Goal: Task Accomplishment & Management: Manage account settings

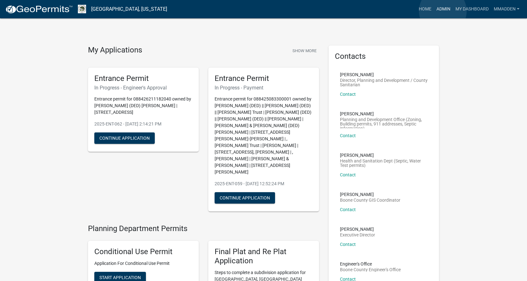
click at [443, 11] on link "Admin" at bounding box center [443, 9] width 19 height 12
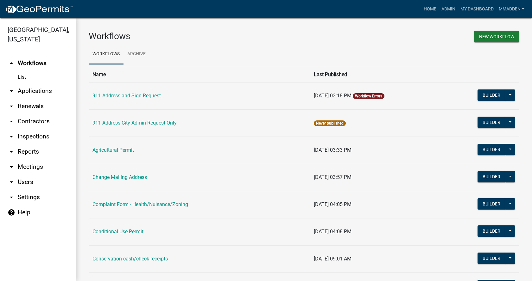
click at [15, 87] on icon "arrow_drop_down" at bounding box center [12, 91] width 8 height 8
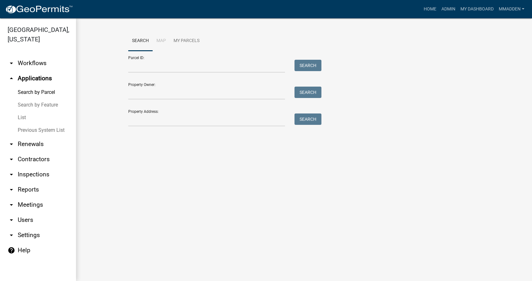
click at [19, 111] on link "List" at bounding box center [38, 117] width 76 height 13
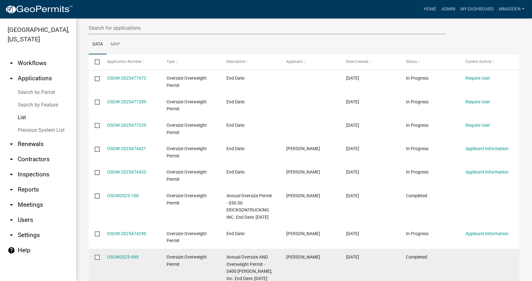
scroll to position [67, 0]
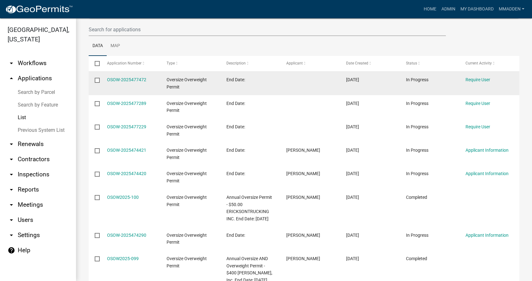
click at [99, 78] on input "checkbox" at bounding box center [97, 80] width 4 height 4
checkbox input "true"
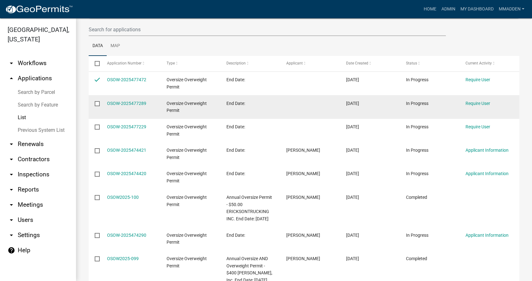
click at [99, 101] on input "checkbox" at bounding box center [97, 103] width 4 height 4
checkbox input "true"
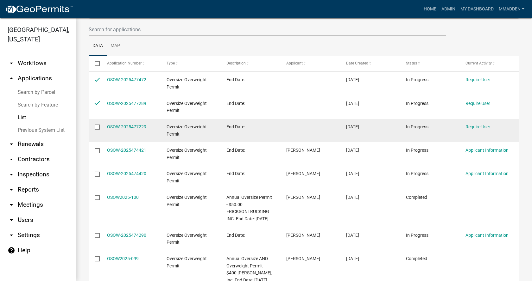
click at [97, 128] on input "checkbox" at bounding box center [97, 127] width 4 height 4
checkbox input "true"
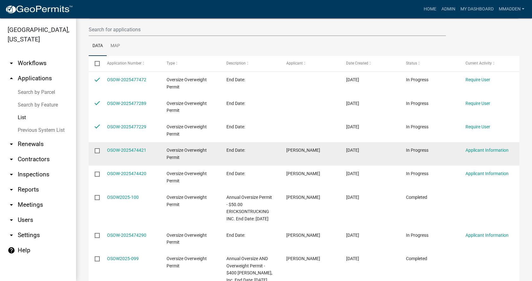
click at [97, 151] on input "checkbox" at bounding box center [97, 150] width 4 height 4
checkbox input "true"
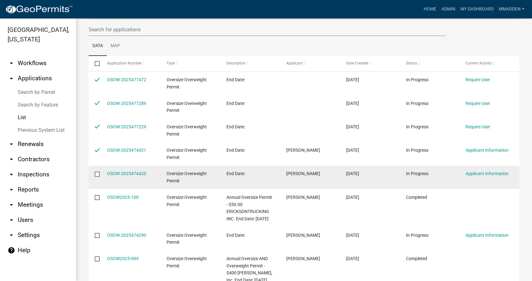
click at [97, 175] on input "checkbox" at bounding box center [97, 174] width 4 height 4
checkbox input "true"
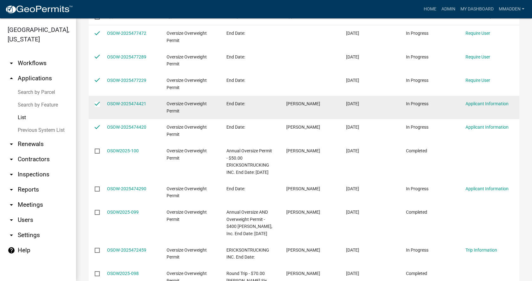
scroll to position [162, 0]
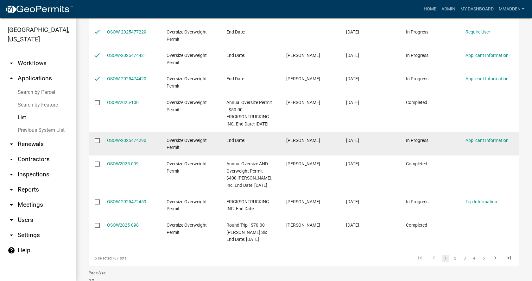
click at [98, 142] on input "checkbox" at bounding box center [97, 140] width 4 height 4
checkbox input "true"
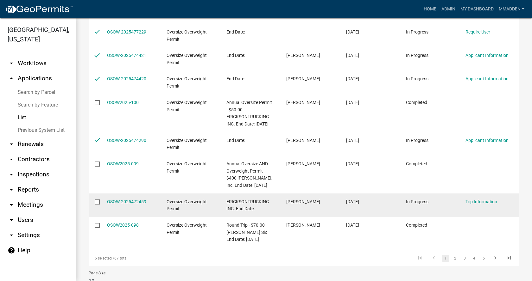
click at [96, 204] on input "checkbox" at bounding box center [97, 202] width 4 height 4
checkbox input "true"
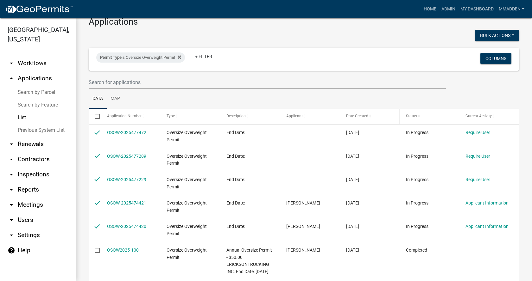
scroll to position [0, 0]
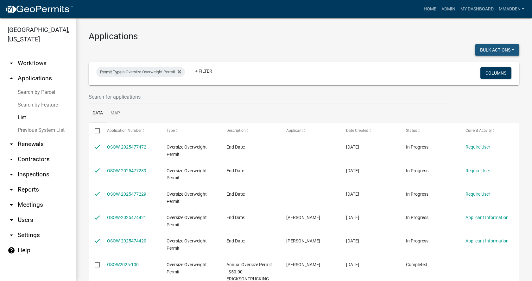
click at [499, 52] on button "Bulk Actions" at bounding box center [497, 49] width 44 height 11
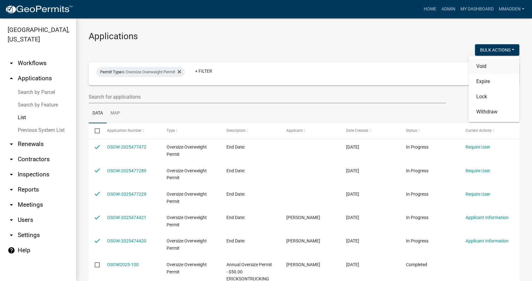
click at [483, 67] on button "Void" at bounding box center [493, 66] width 51 height 15
checkbox input "false"
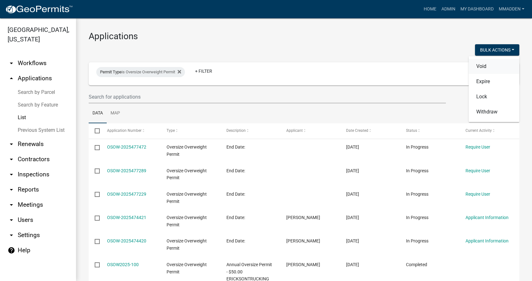
checkbox input "false"
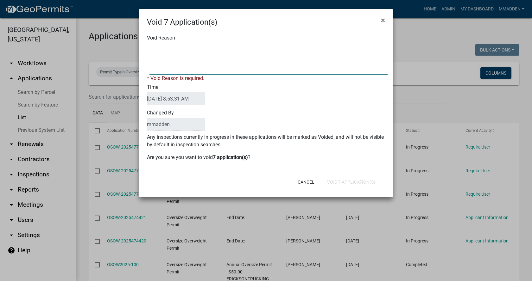
click at [189, 56] on textarea "Void Reason" at bounding box center [268, 59] width 238 height 32
type textarea "No progress made"
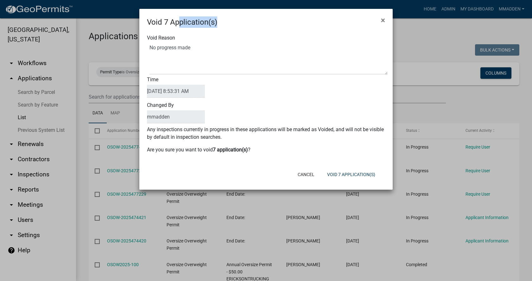
drag, startPoint x: 289, startPoint y: 11, endPoint x: 179, endPoint y: 15, distance: 109.8
click at [179, 15] on div "Void 7 Application(s) ×" at bounding box center [265, 18] width 253 height 19
click at [245, 20] on div "Void 7 Application(s) ×" at bounding box center [265, 18] width 253 height 19
click at [345, 174] on button "Void 7 Application(s)" at bounding box center [351, 174] width 58 height 11
